Goal: Find specific page/section: Find specific page/section

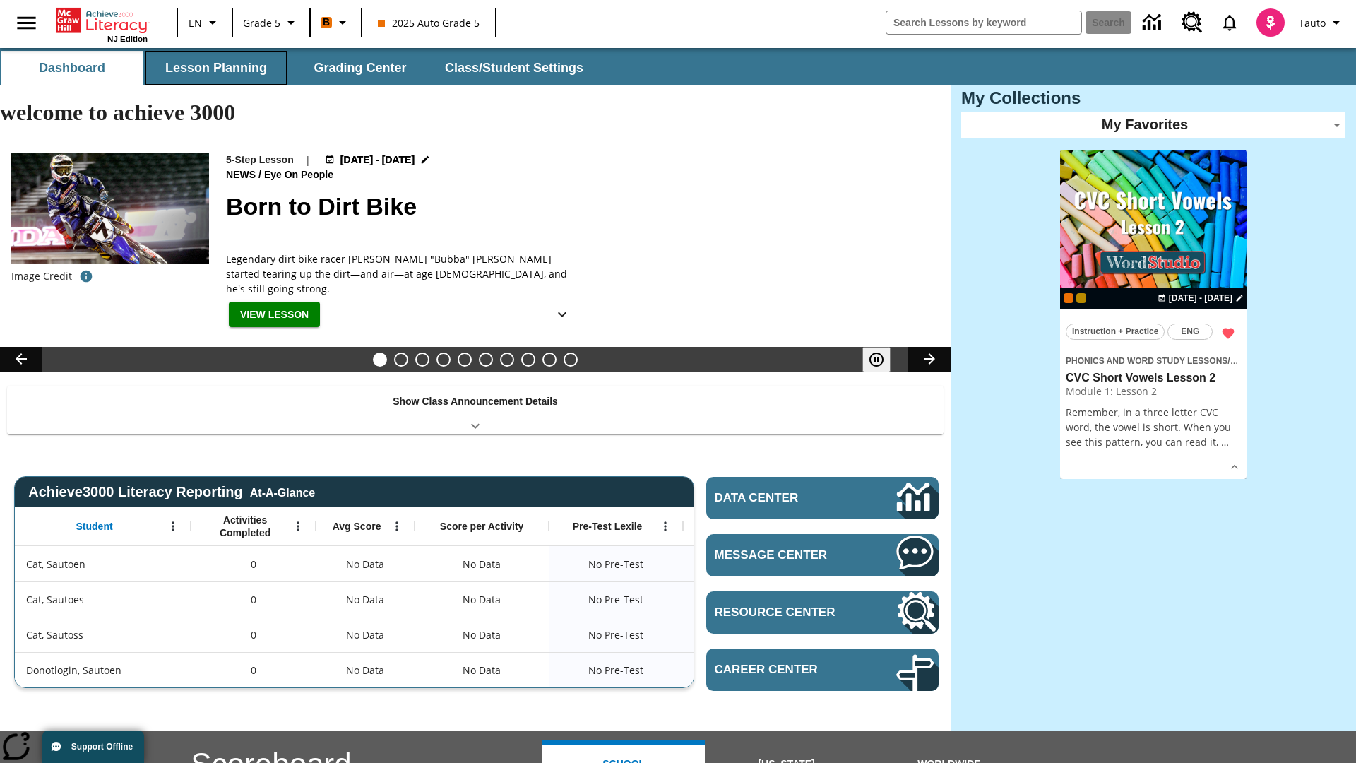
click at [216, 68] on button "Lesson Planning" at bounding box center [215, 68] width 141 height 34
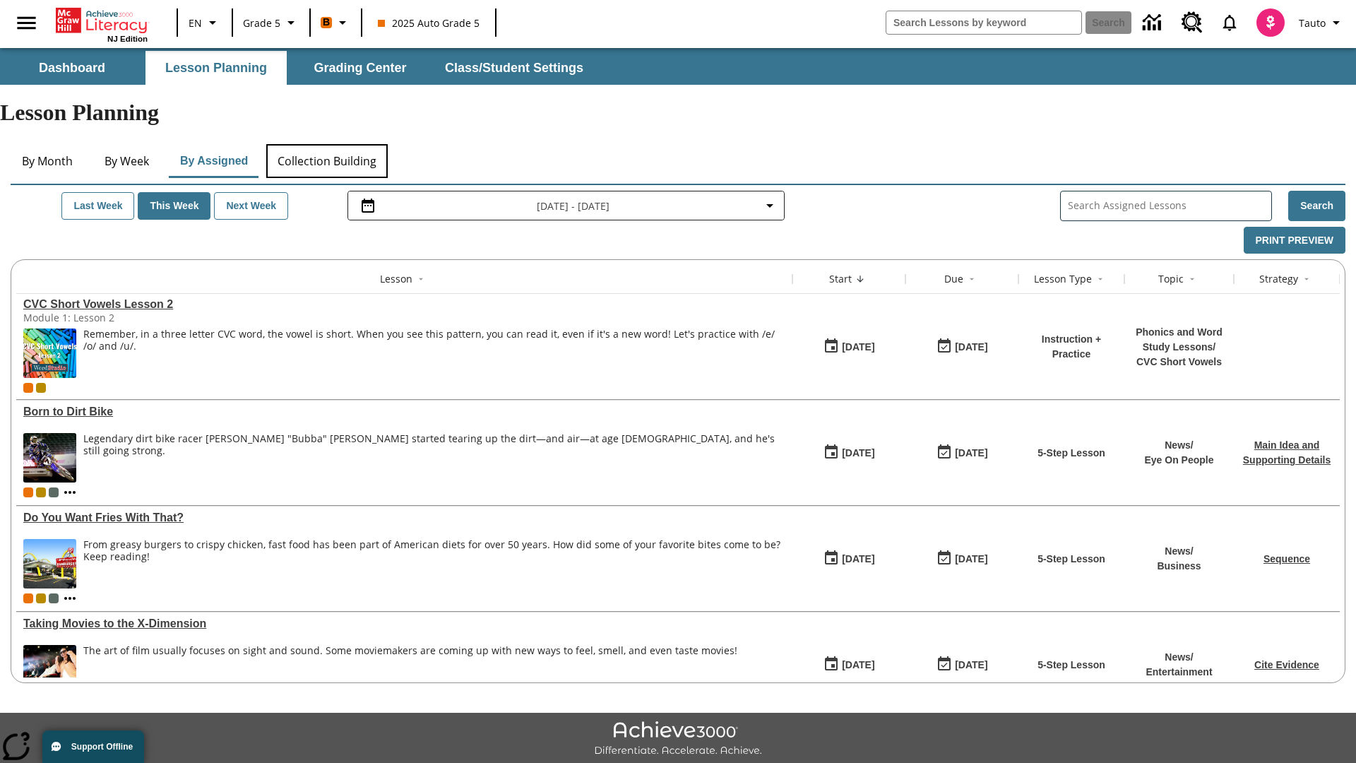
click at [326, 144] on button "Collection Building" at bounding box center [326, 161] width 121 height 34
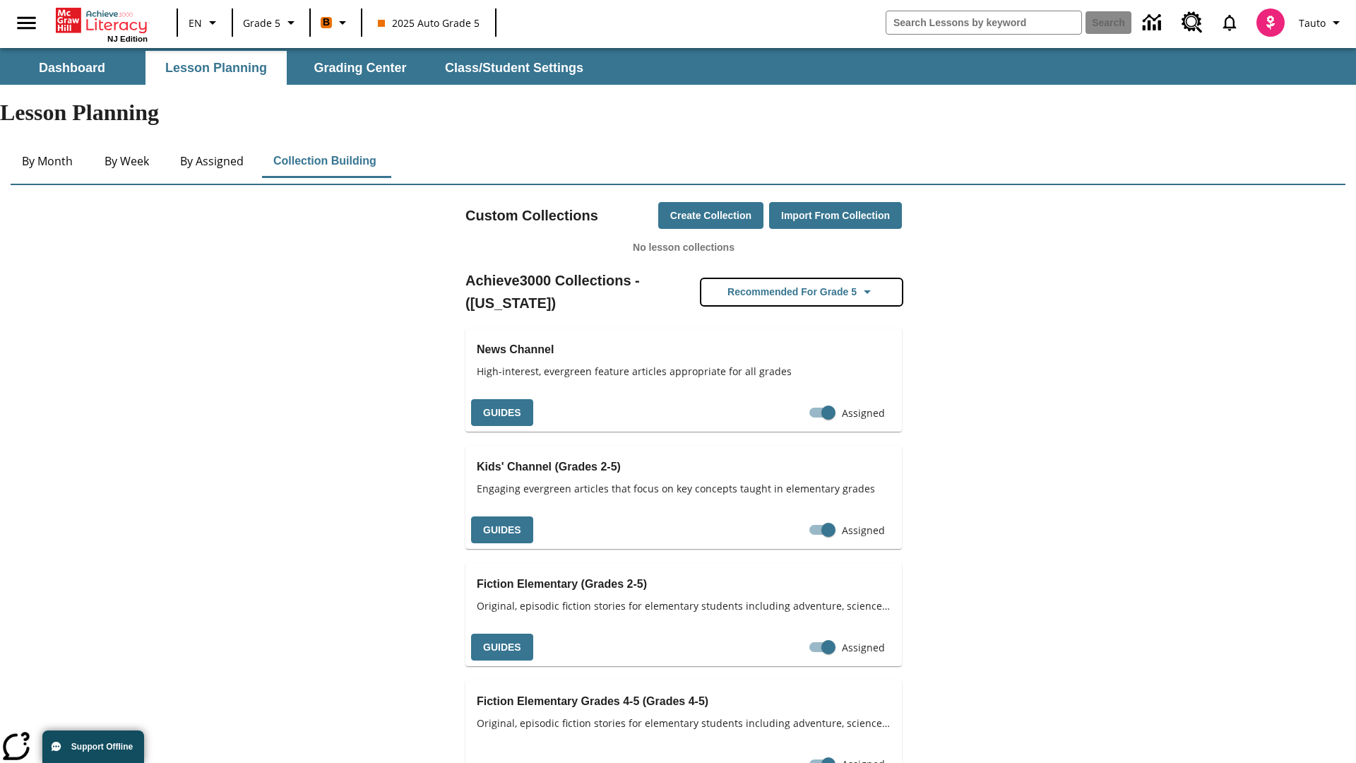
click at [801, 279] on button "Recommended for Grade 5" at bounding box center [801, 292] width 201 height 26
click at [821, 399] on input "Assigned" at bounding box center [828, 412] width 80 height 27
checkbox input "false"
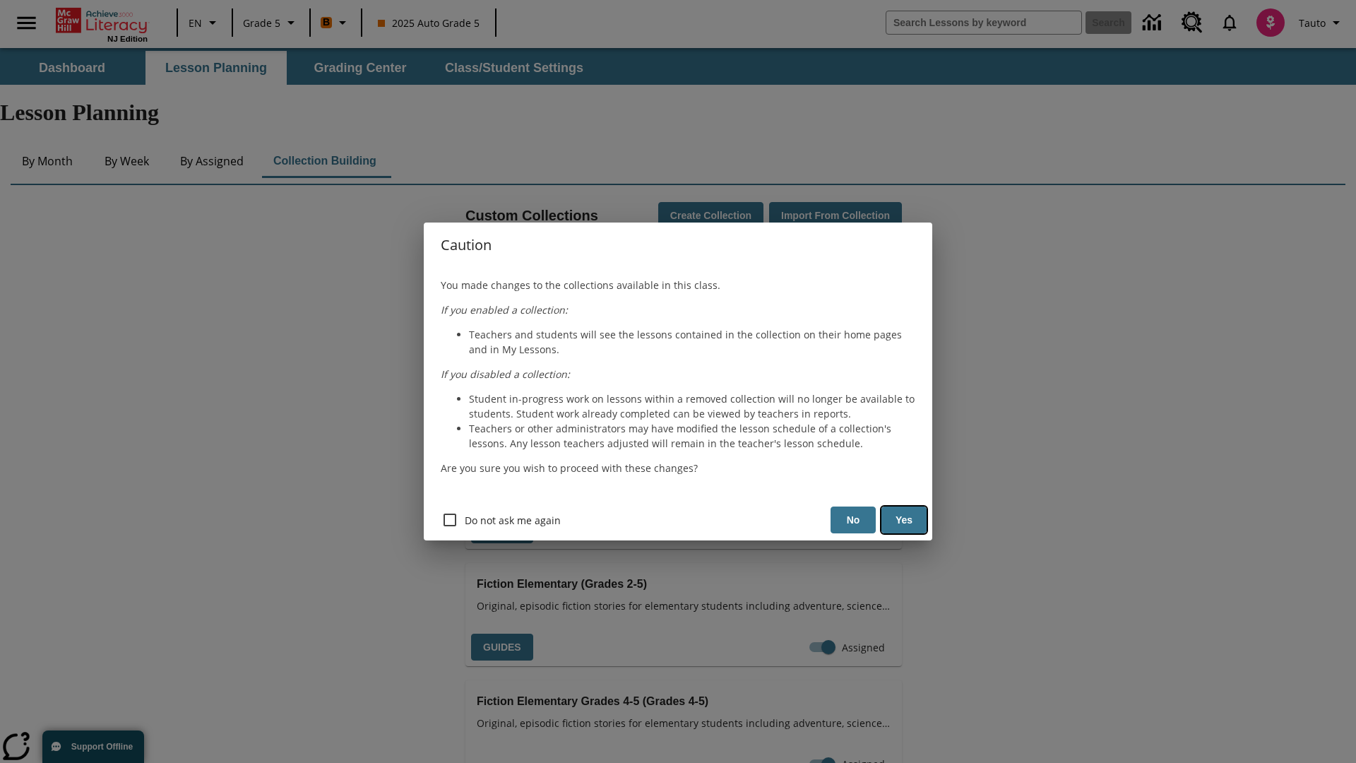
click at [904, 520] on button "Yes" at bounding box center [903, 520] width 45 height 28
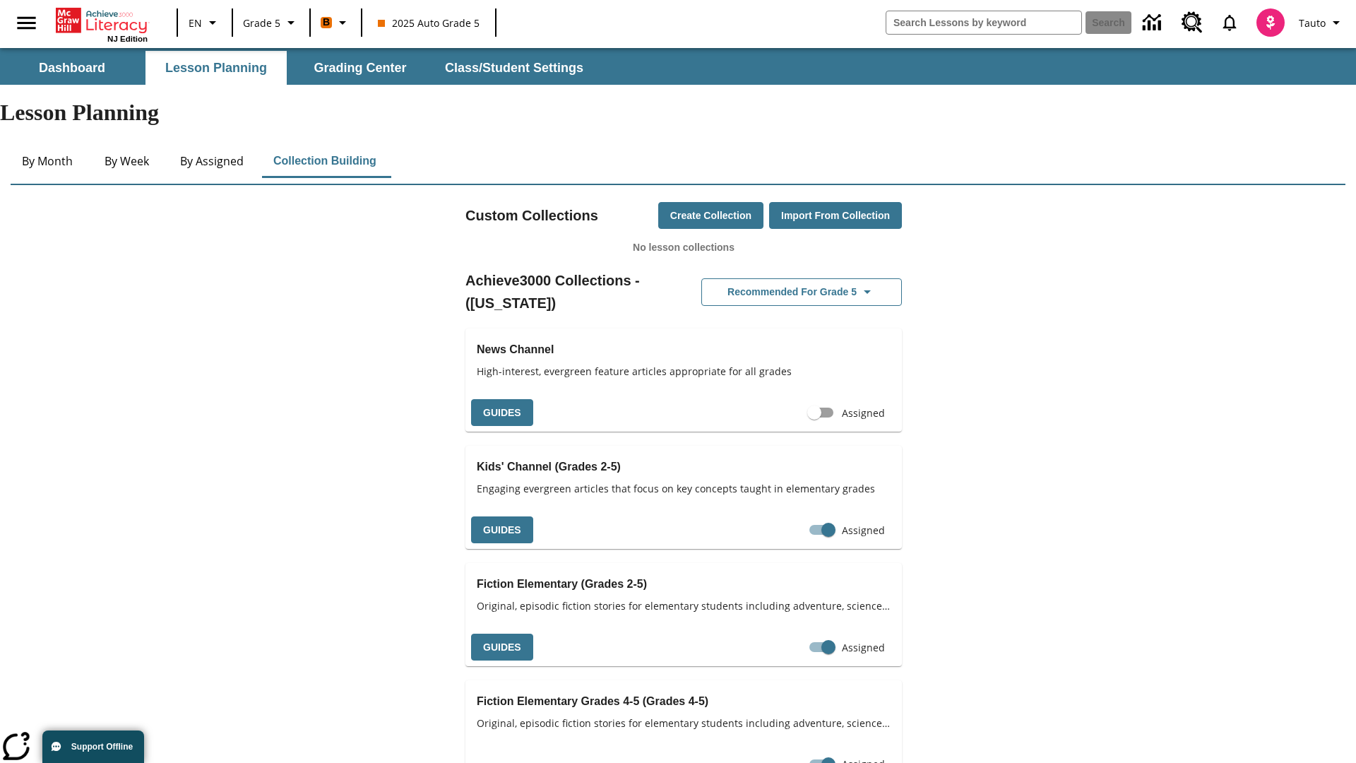
click at [814, 399] on input "Assigned" at bounding box center [814, 412] width 80 height 27
checkbox input "true"
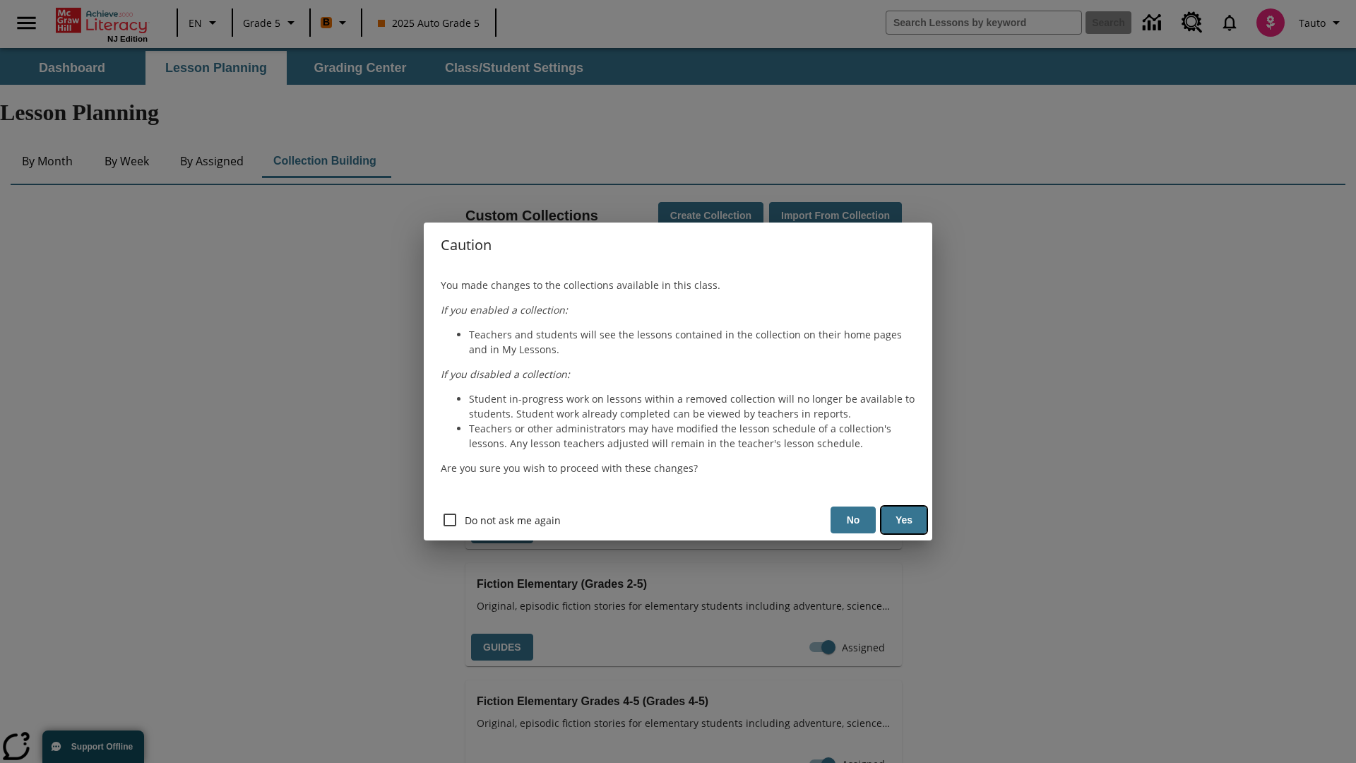
click at [904, 520] on button "Yes" at bounding box center [903, 520] width 45 height 28
